Goal: Information Seeking & Learning: Stay updated

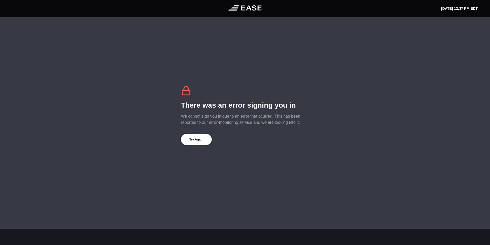
click at [208, 142] on button "Try Again" at bounding box center [196, 139] width 31 height 11
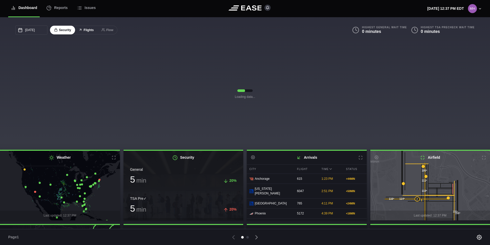
click at [89, 30] on button "Flights" at bounding box center [86, 30] width 23 height 9
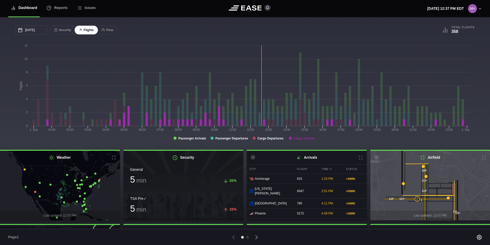
click at [301, 139] on tspan "Cargo Arrivals" at bounding box center [304, 138] width 21 height 4
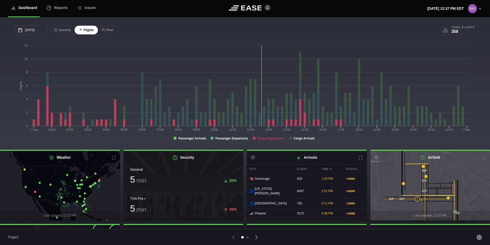
click at [268, 139] on tspan "Cargo Departures" at bounding box center [271, 138] width 26 height 4
